Goal: Task Accomplishment & Management: Manage account settings

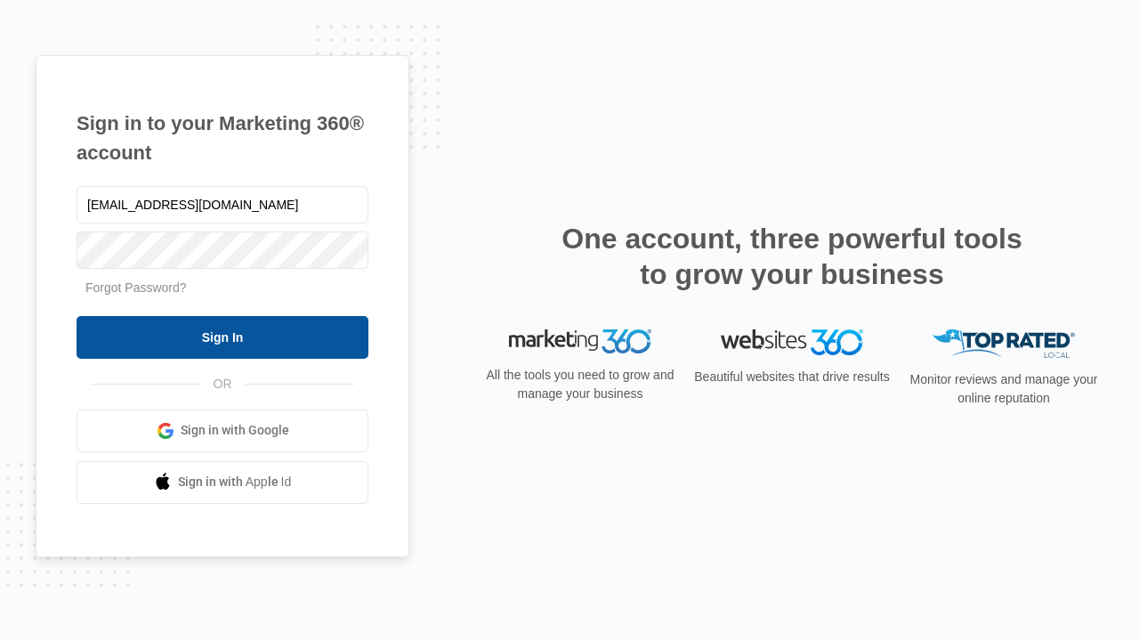
click at [222, 336] on input "Sign In" at bounding box center [223, 337] width 292 height 43
